Goal: Information Seeking & Learning: Learn about a topic

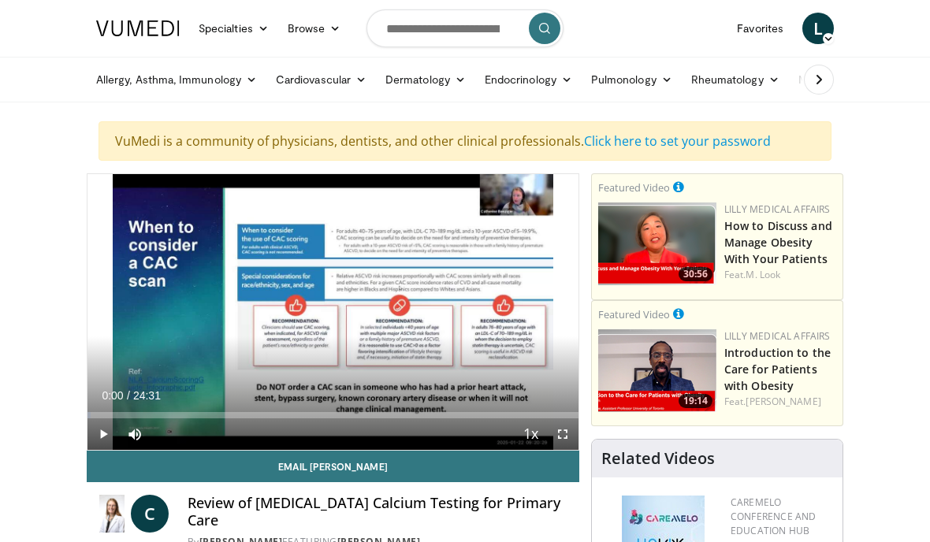
click at [331, 77] on link "Cardiovascular" at bounding box center [321, 80] width 110 height 32
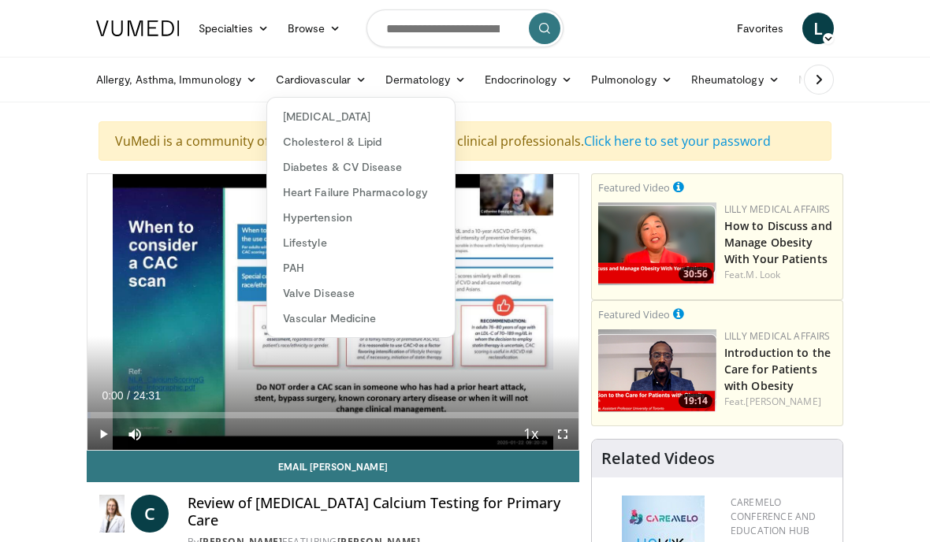
click at [338, 285] on link "Valve Disease" at bounding box center [361, 293] width 188 height 25
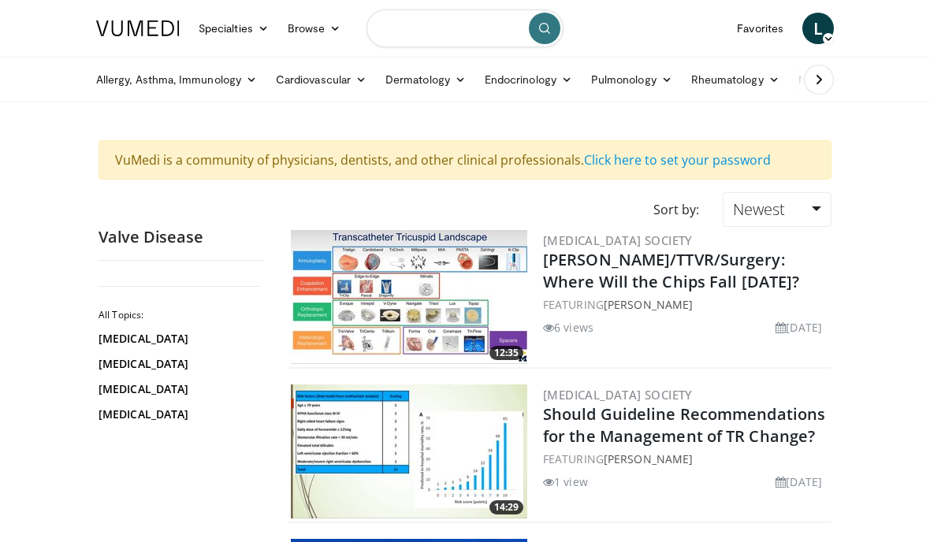
click at [385, 25] on input "Search topics, interventions" at bounding box center [464, 28] width 197 height 38
type input "**********"
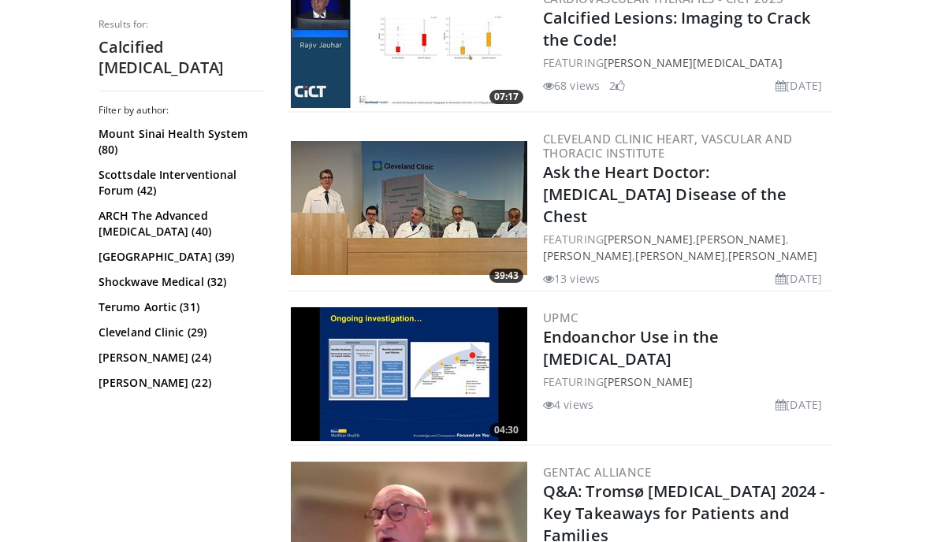
scroll to position [1508, 0]
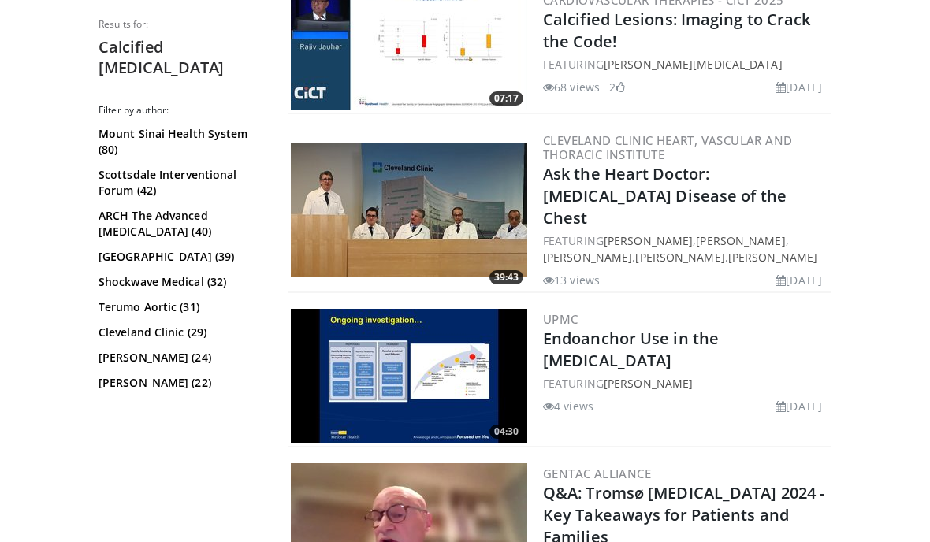
click at [638, 173] on link "Ask the Heart Doctor: Aorta Disease of the Chest" at bounding box center [664, 195] width 243 height 65
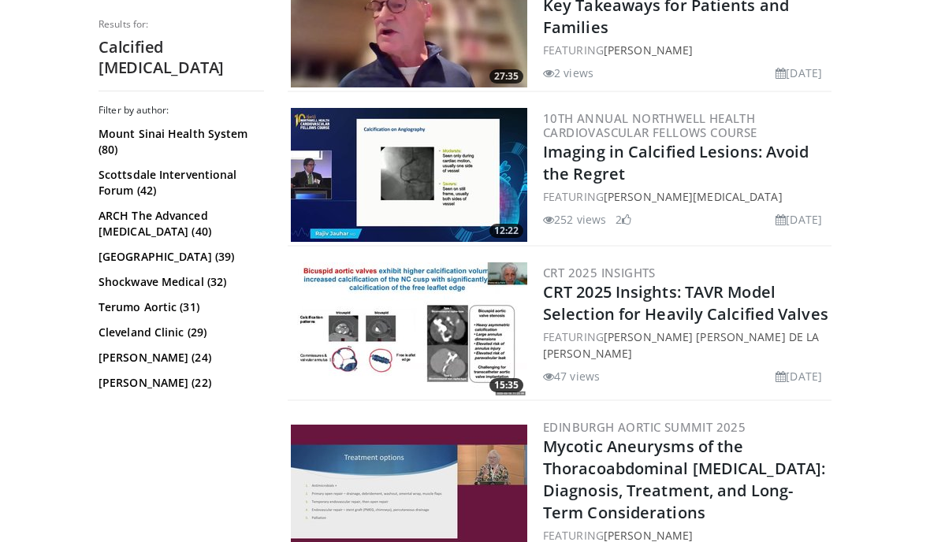
scroll to position [2031, 0]
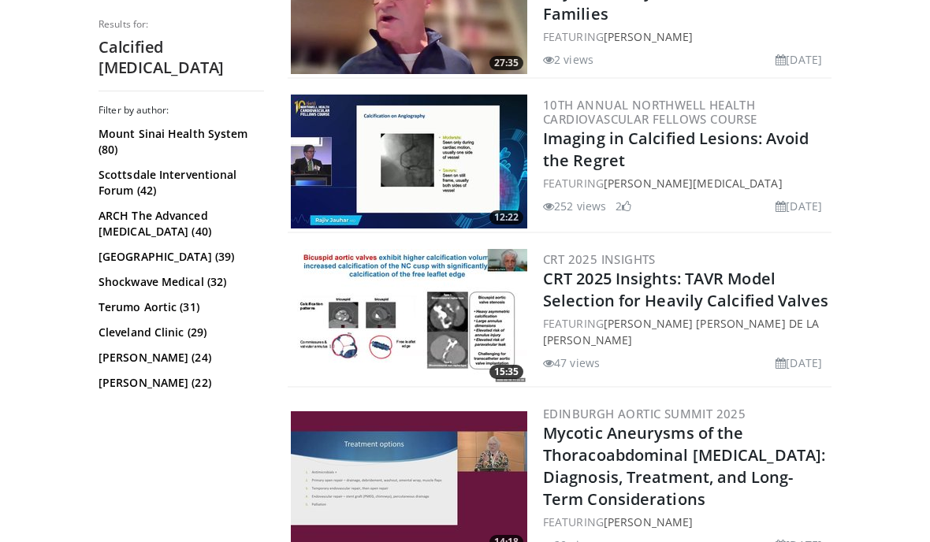
click at [678, 283] on link "CRT 2025 Insights: TAVR Model Selection for Heavily Calcified Valves" at bounding box center [685, 289] width 285 height 43
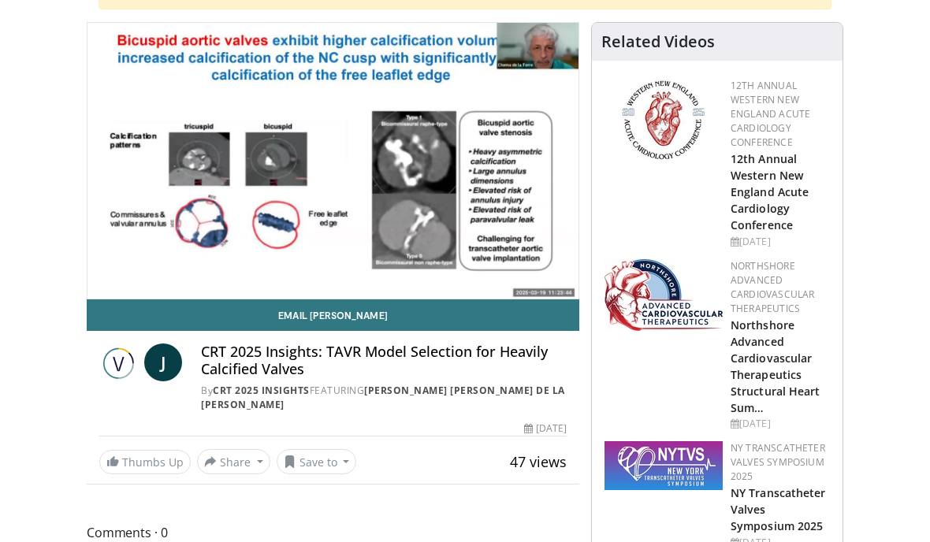
scroll to position [100, 0]
